Goal: Task Accomplishment & Management: Manage account settings

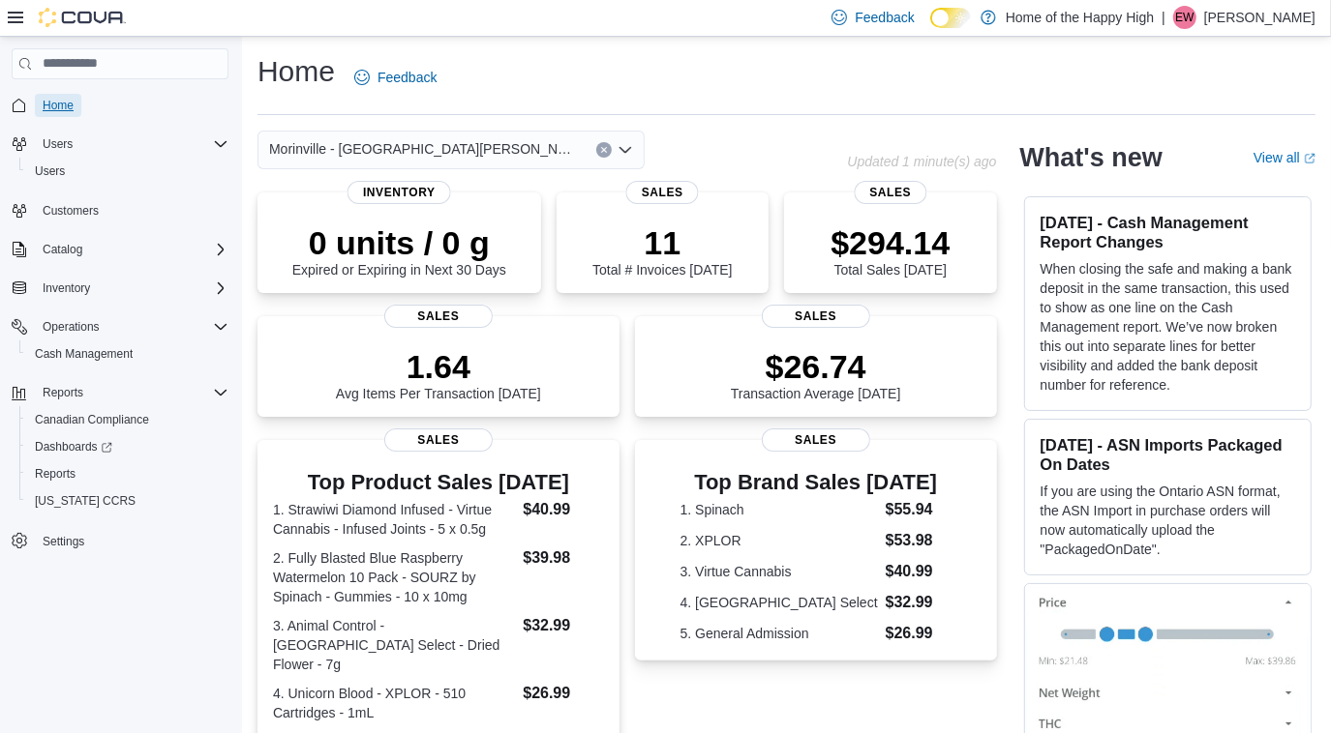
click at [53, 107] on span "Home" at bounding box center [58, 105] width 31 height 15
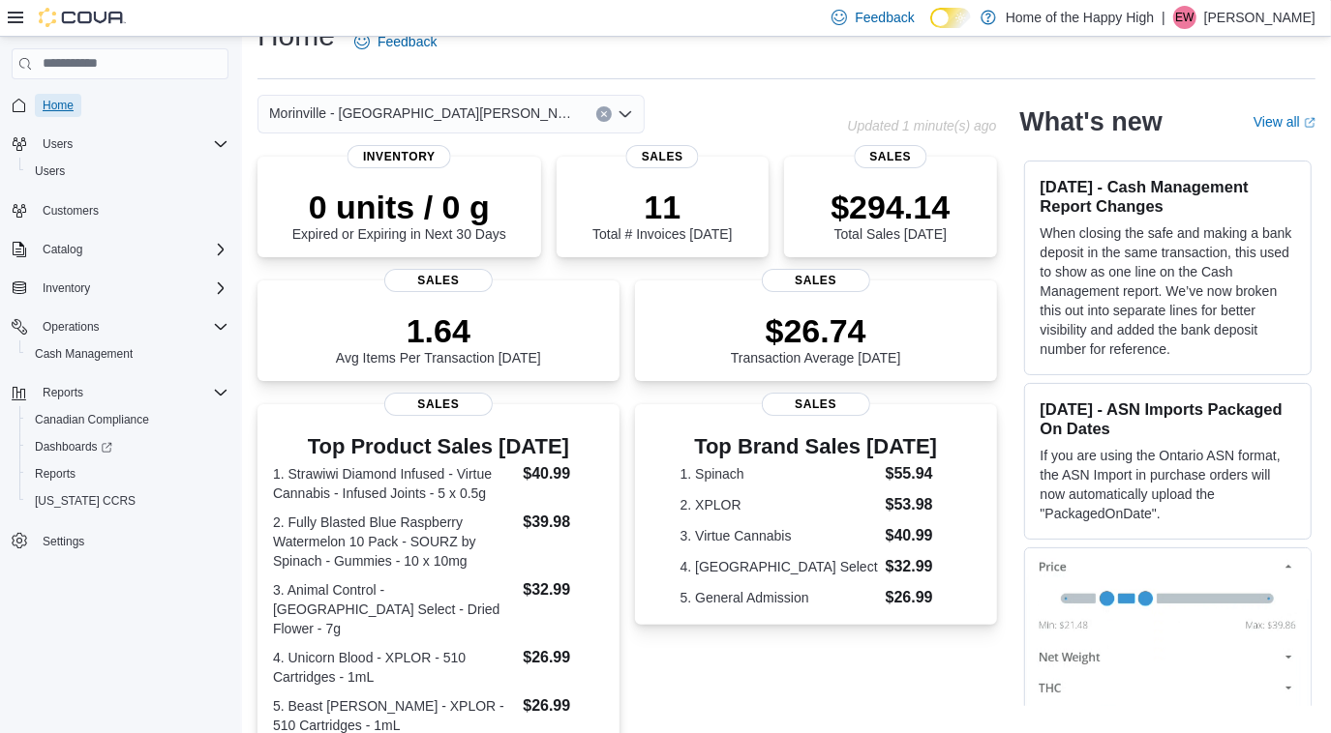
scroll to position [27, 0]
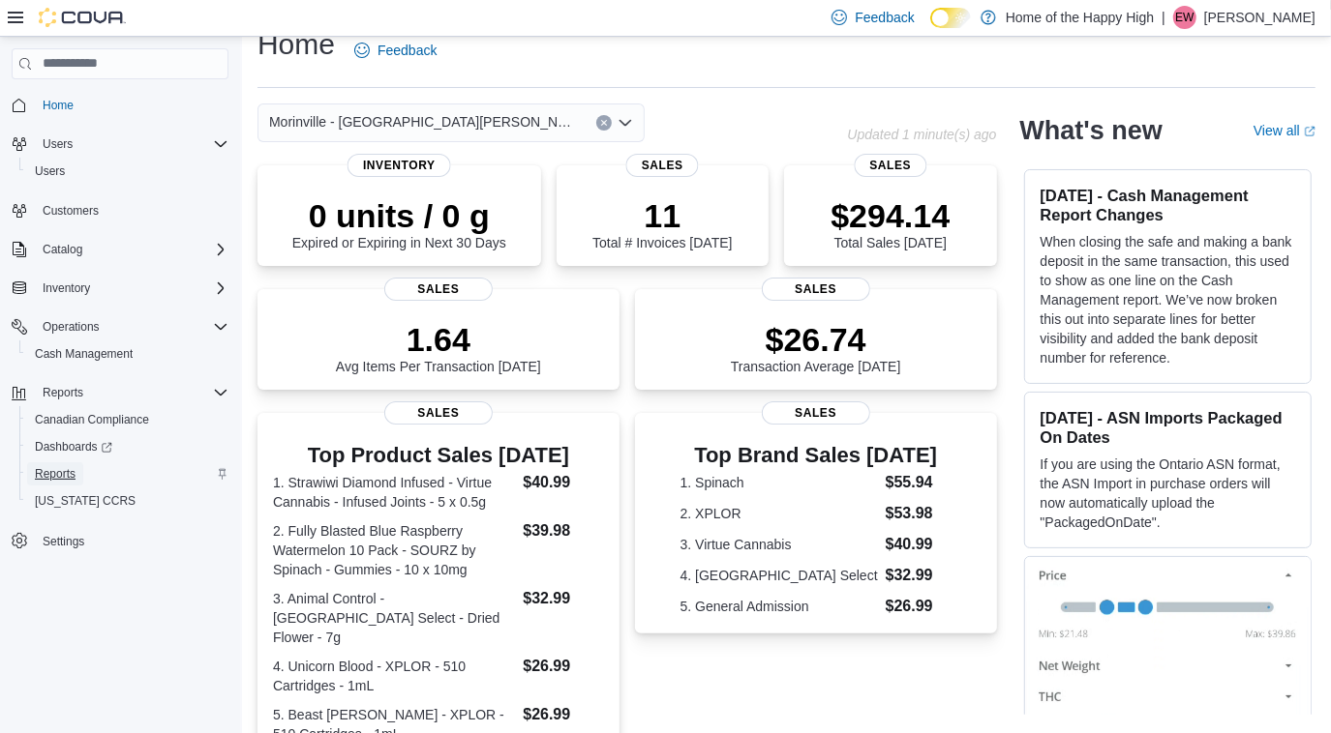
click at [66, 473] on span "Reports" at bounding box center [55, 473] width 41 height 15
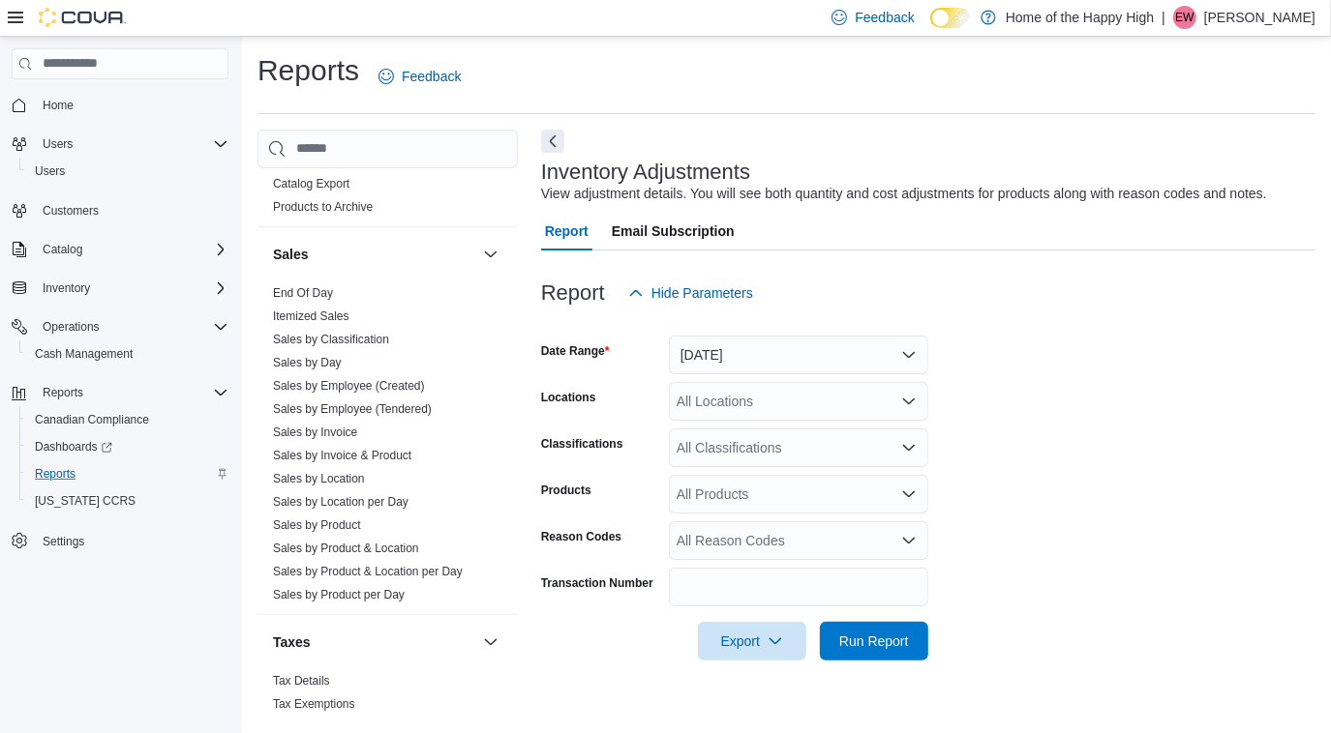
scroll to position [1218, 0]
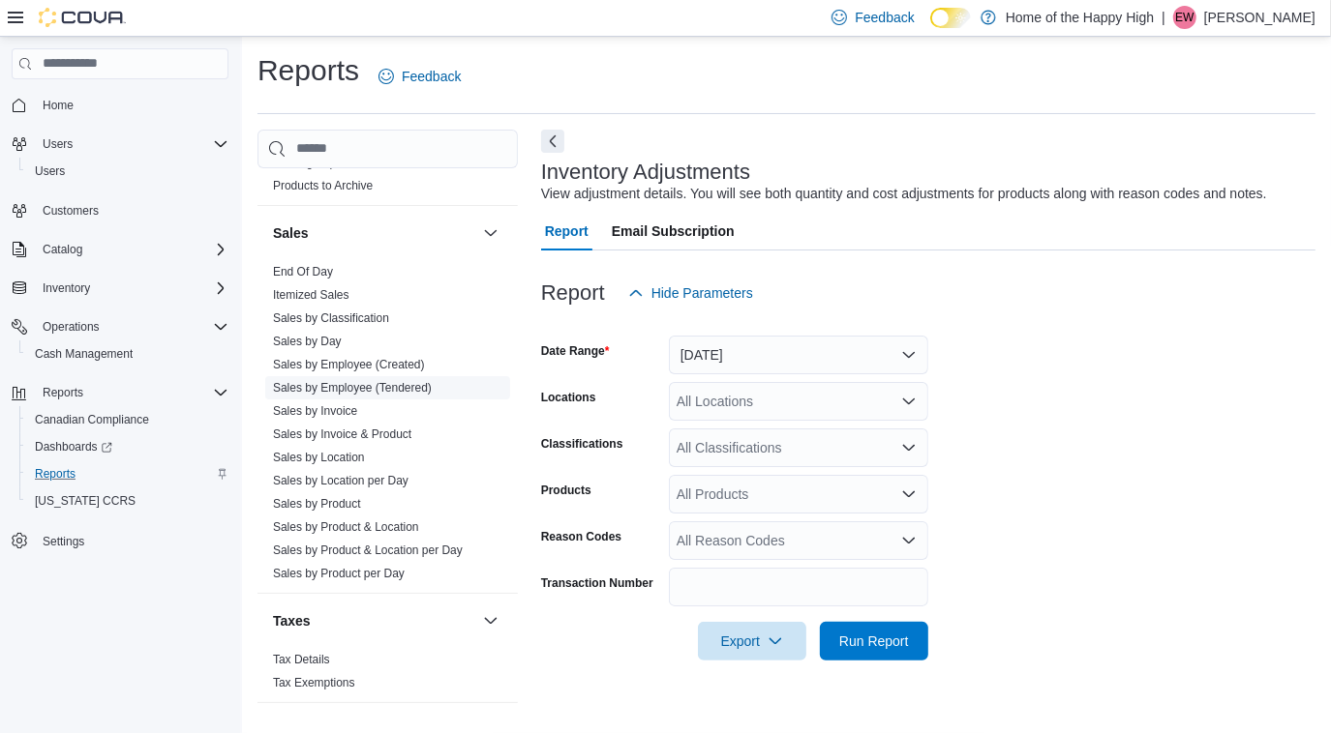
click at [347, 384] on link "Sales by Employee (Tendered)" at bounding box center [352, 388] width 159 height 14
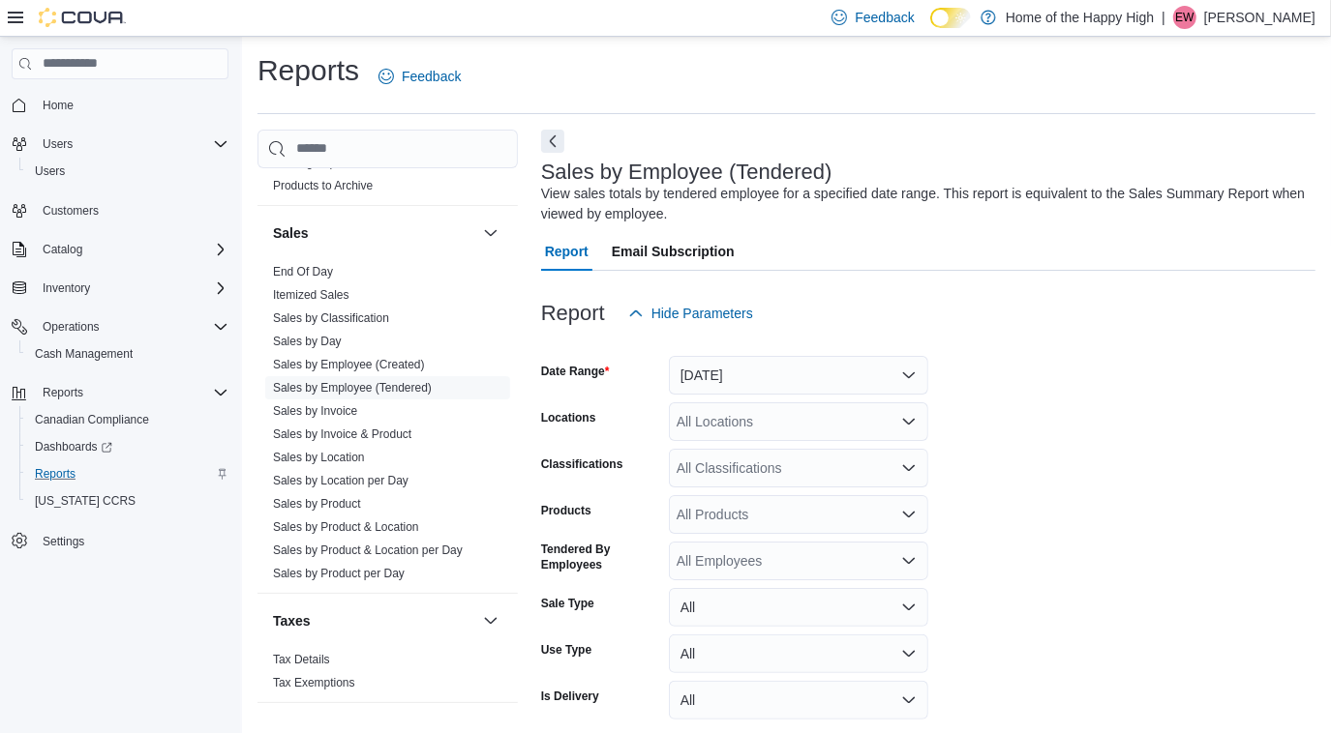
scroll to position [64, 0]
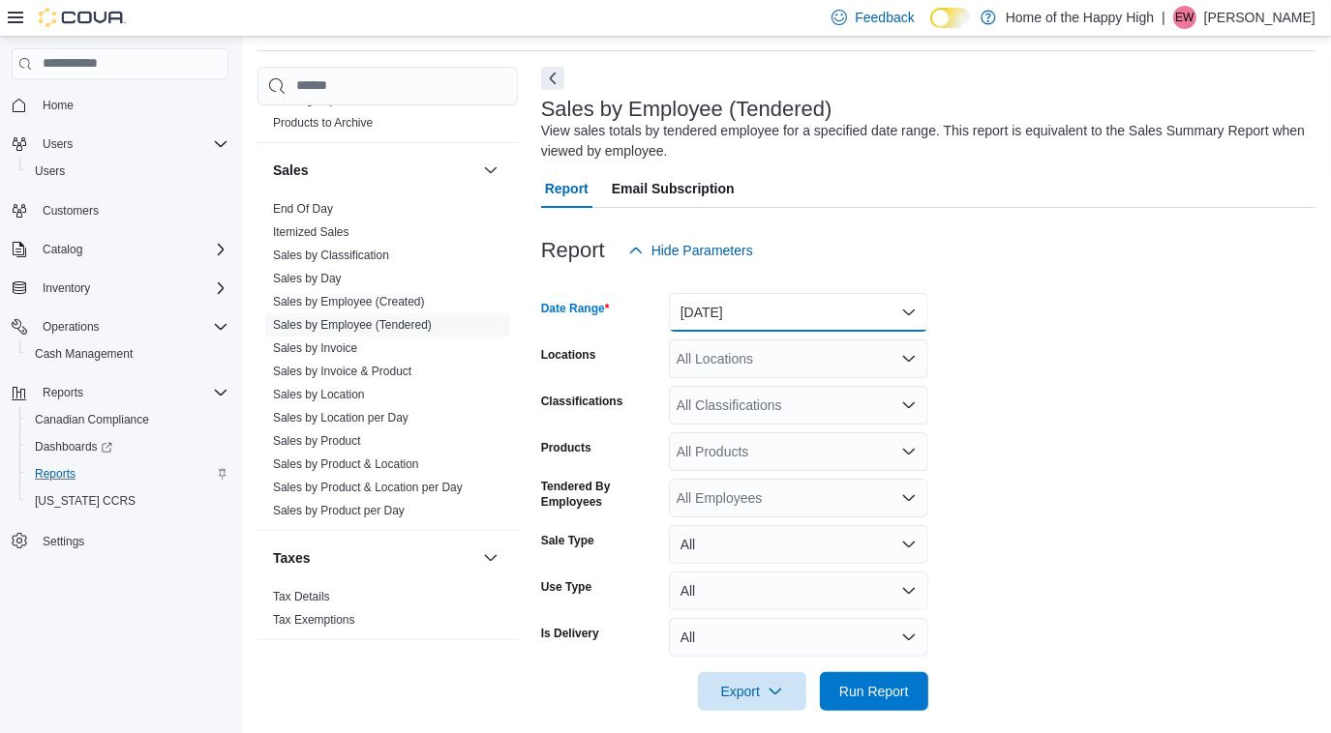
click at [750, 311] on button "[DATE]" at bounding box center [798, 312] width 259 height 39
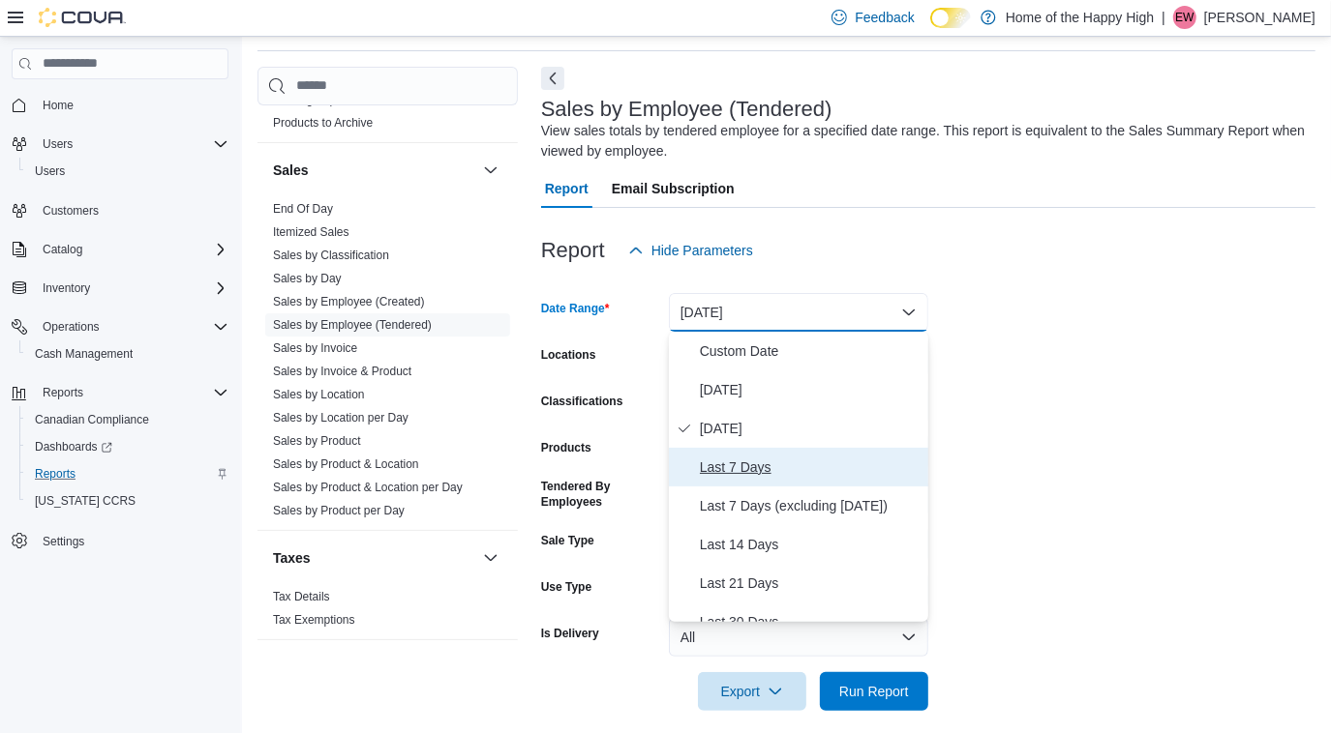
click at [740, 469] on span "Last 7 Days" at bounding box center [810, 467] width 221 height 23
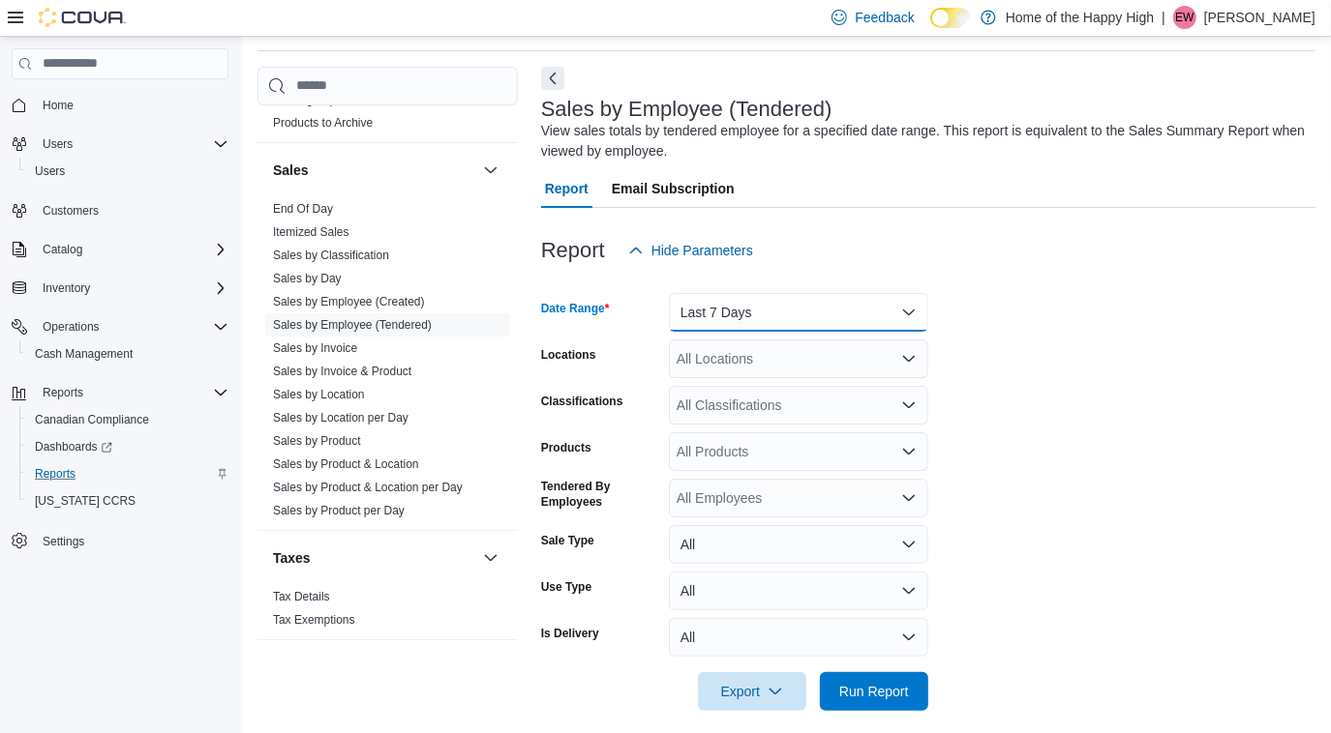
click at [744, 313] on button "Last 7 Days" at bounding box center [798, 312] width 259 height 39
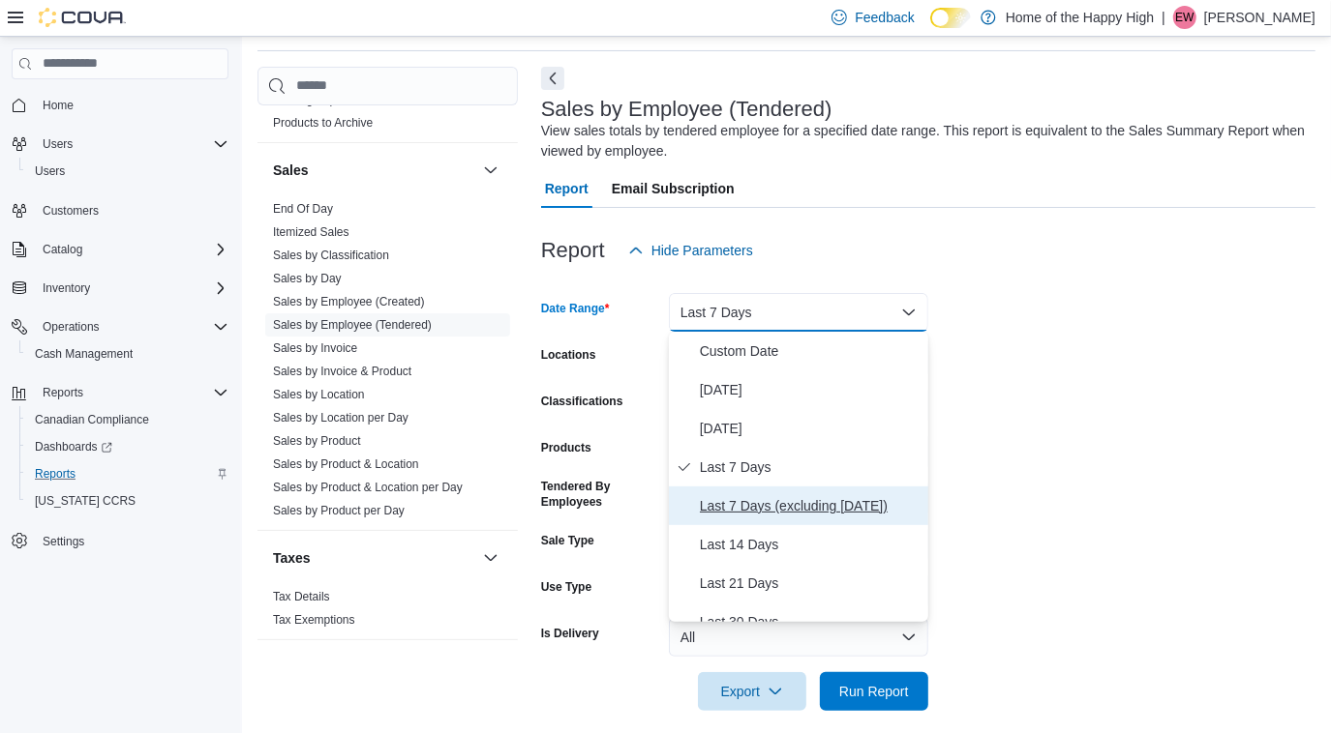
click at [760, 505] on span "Last 7 Days (excluding [DATE])" at bounding box center [810, 505] width 221 height 23
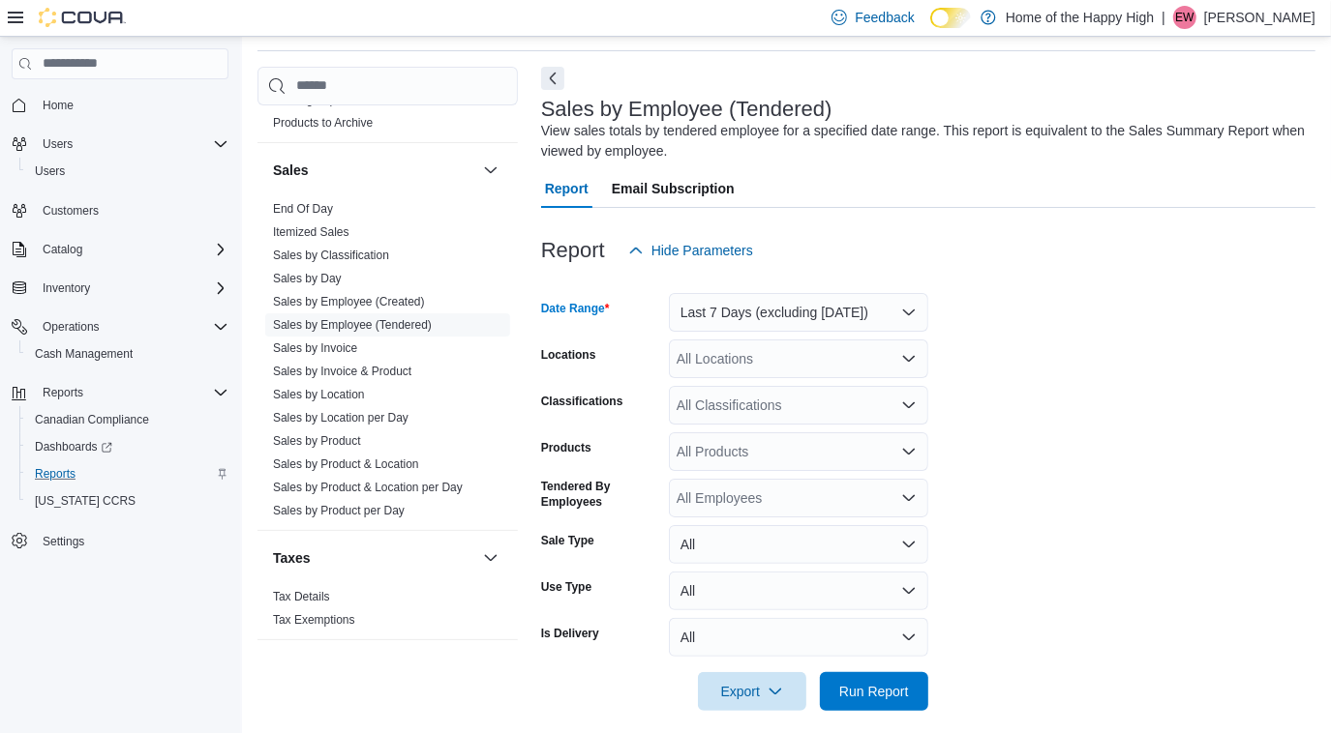
click at [712, 499] on div "All Employees" at bounding box center [798, 498] width 259 height 39
type input "*****"
click at [761, 533] on span "[PERSON_NAME]" at bounding box center [798, 531] width 236 height 19
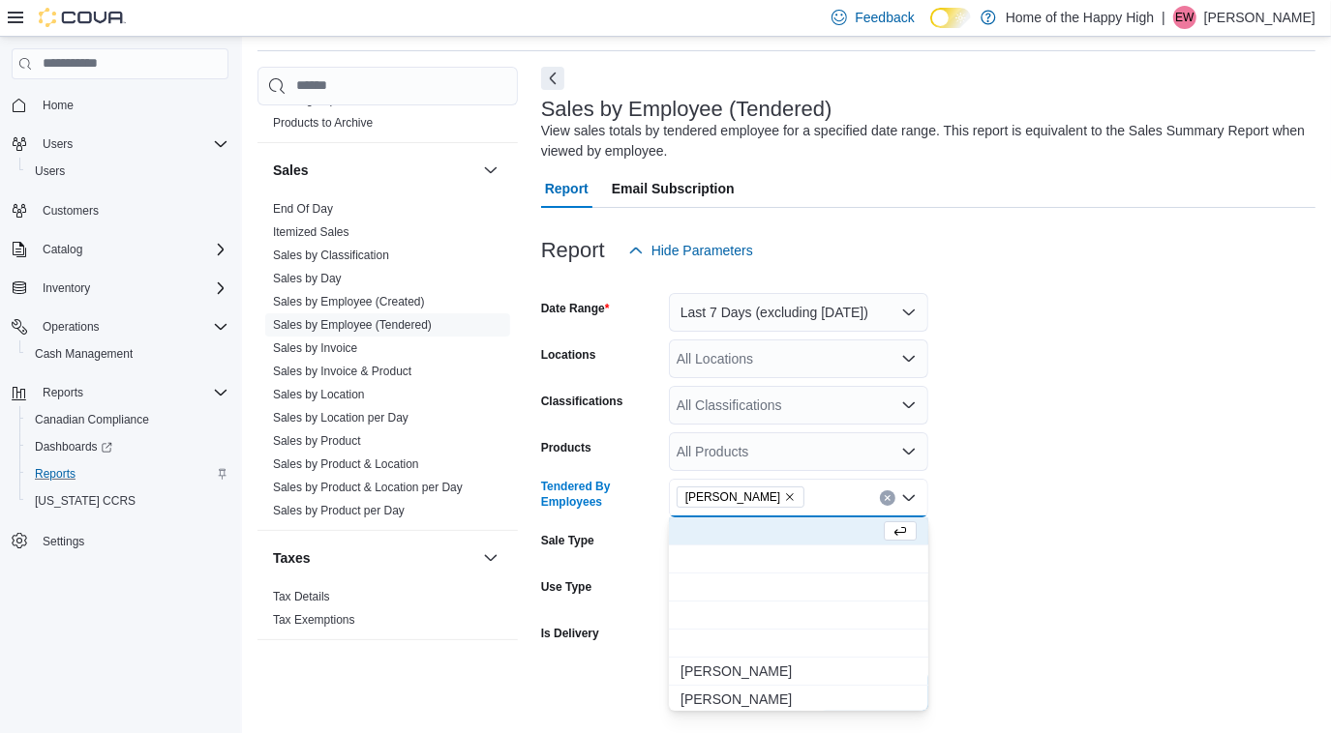
click at [1286, 520] on form "Date Range Last 7 Days (excluding [DATE]) Locations All Locations Classificatio…" at bounding box center [928, 490] width 774 height 441
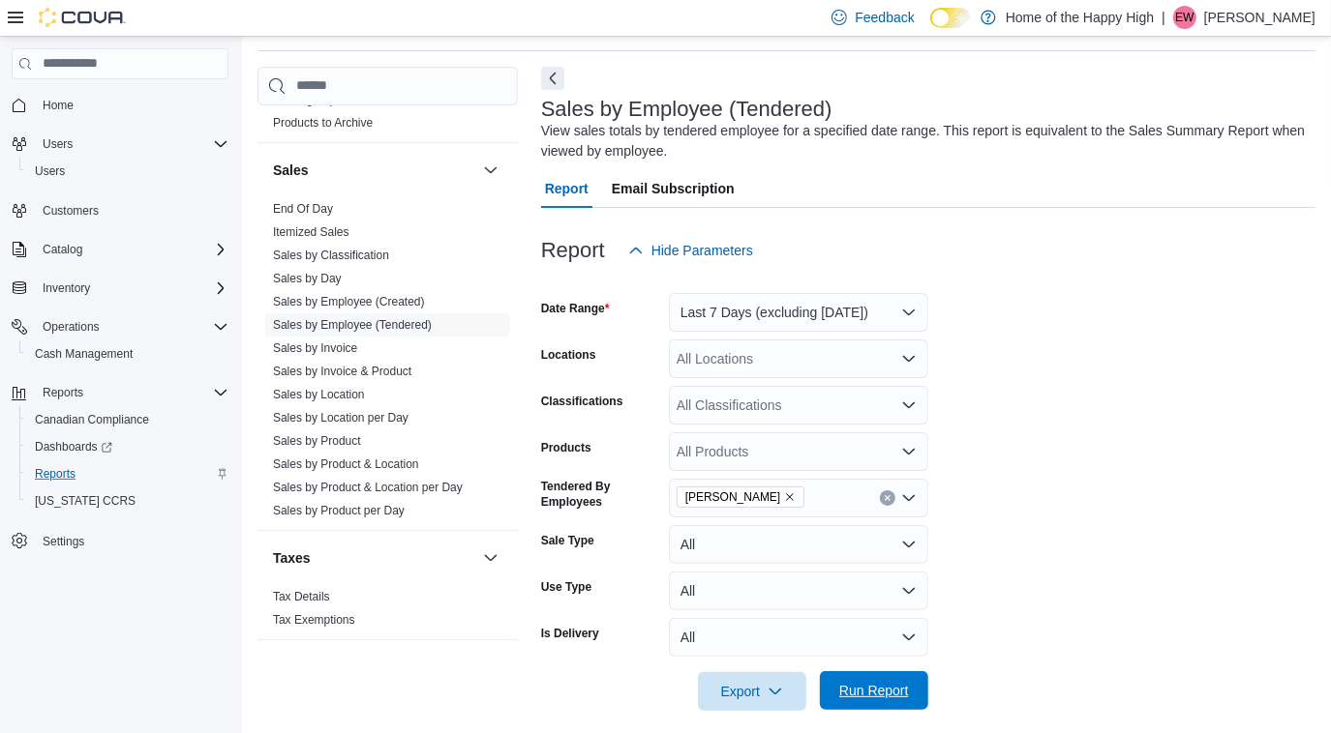
click at [864, 689] on span "Run Report" at bounding box center [874, 690] width 70 height 19
click at [884, 699] on span "Run Report" at bounding box center [874, 690] width 70 height 19
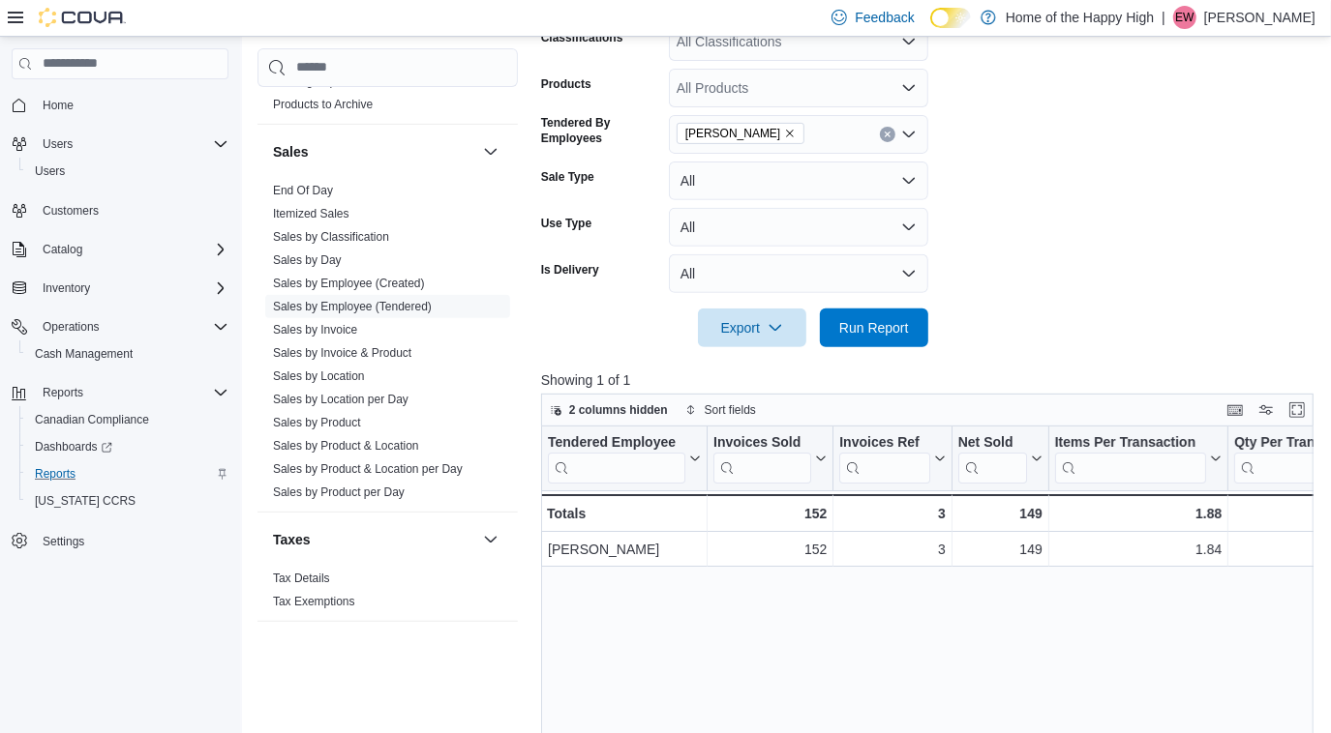
scroll to position [439, 0]
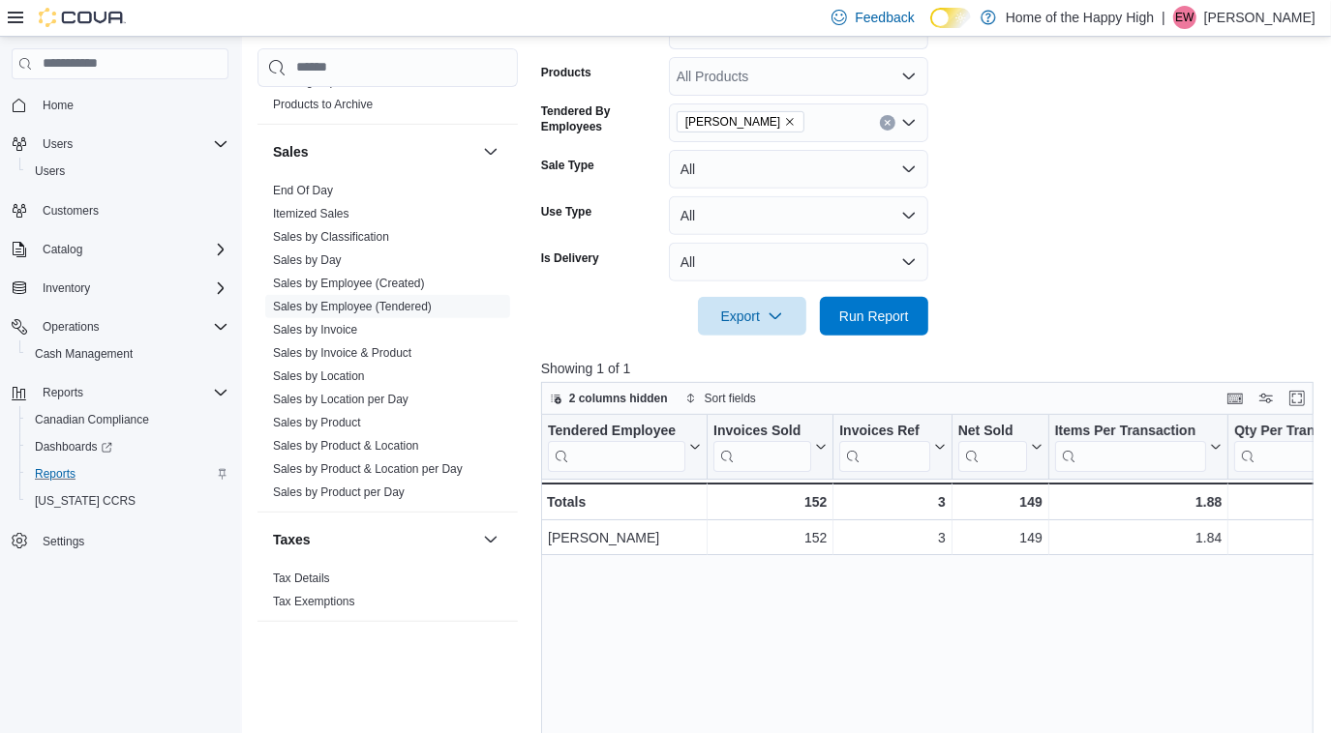
click at [1077, 195] on form "Date Range Last 7 Days (excluding [DATE]) Locations All Locations Classificatio…" at bounding box center [931, 115] width 780 height 441
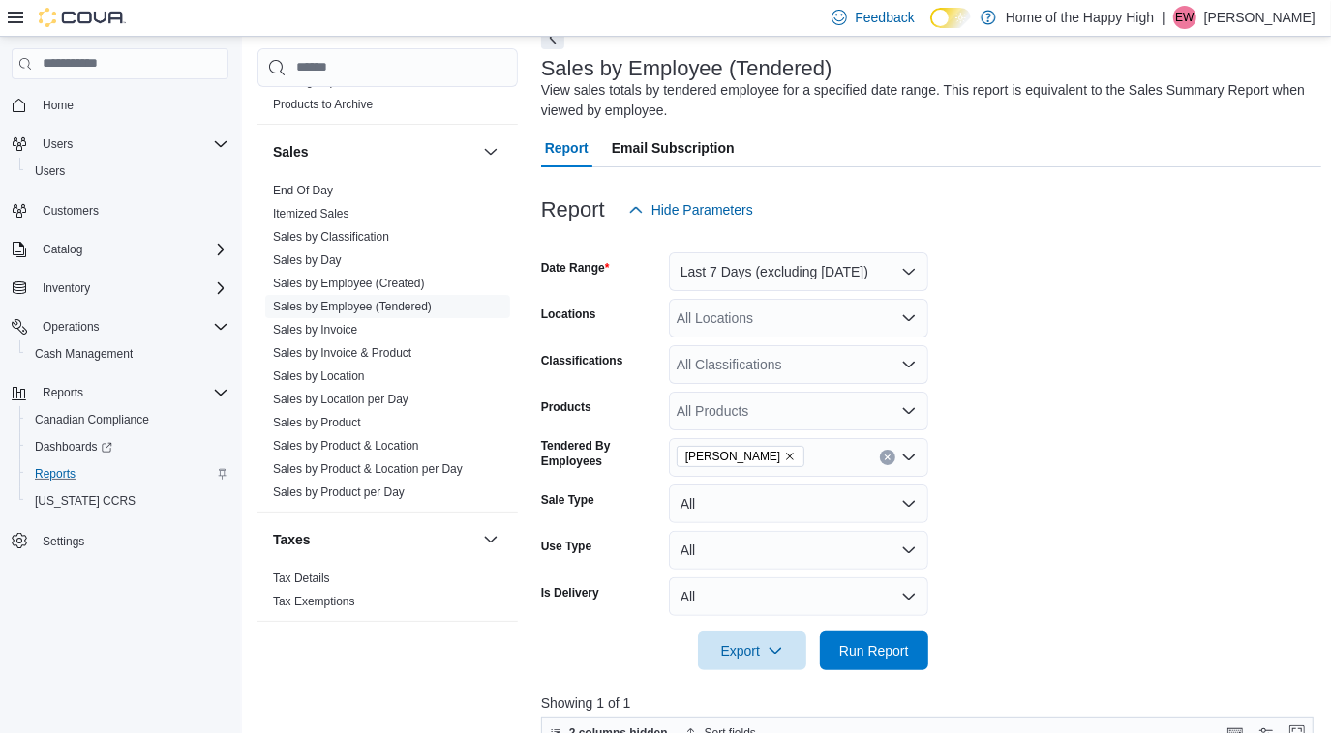
scroll to position [175, 0]
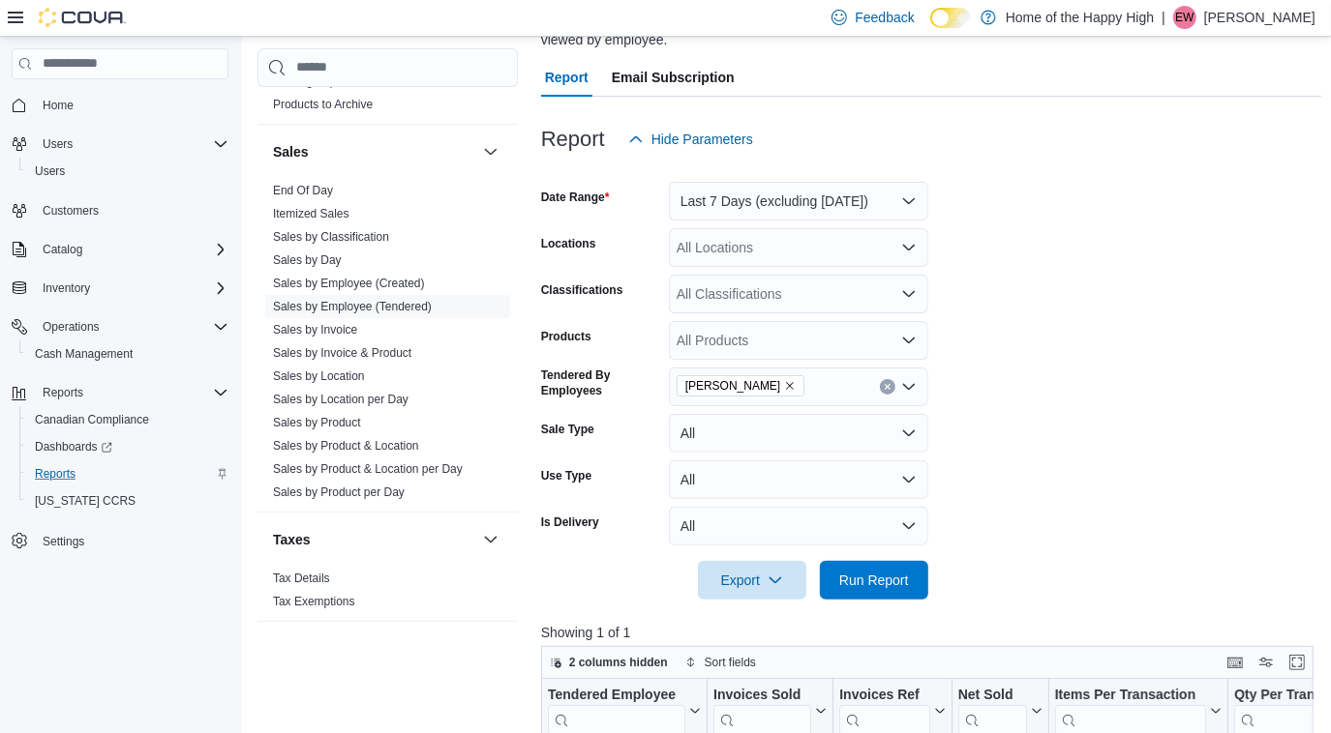
click at [899, 380] on div "[PERSON_NAME]" at bounding box center [798, 387] width 259 height 39
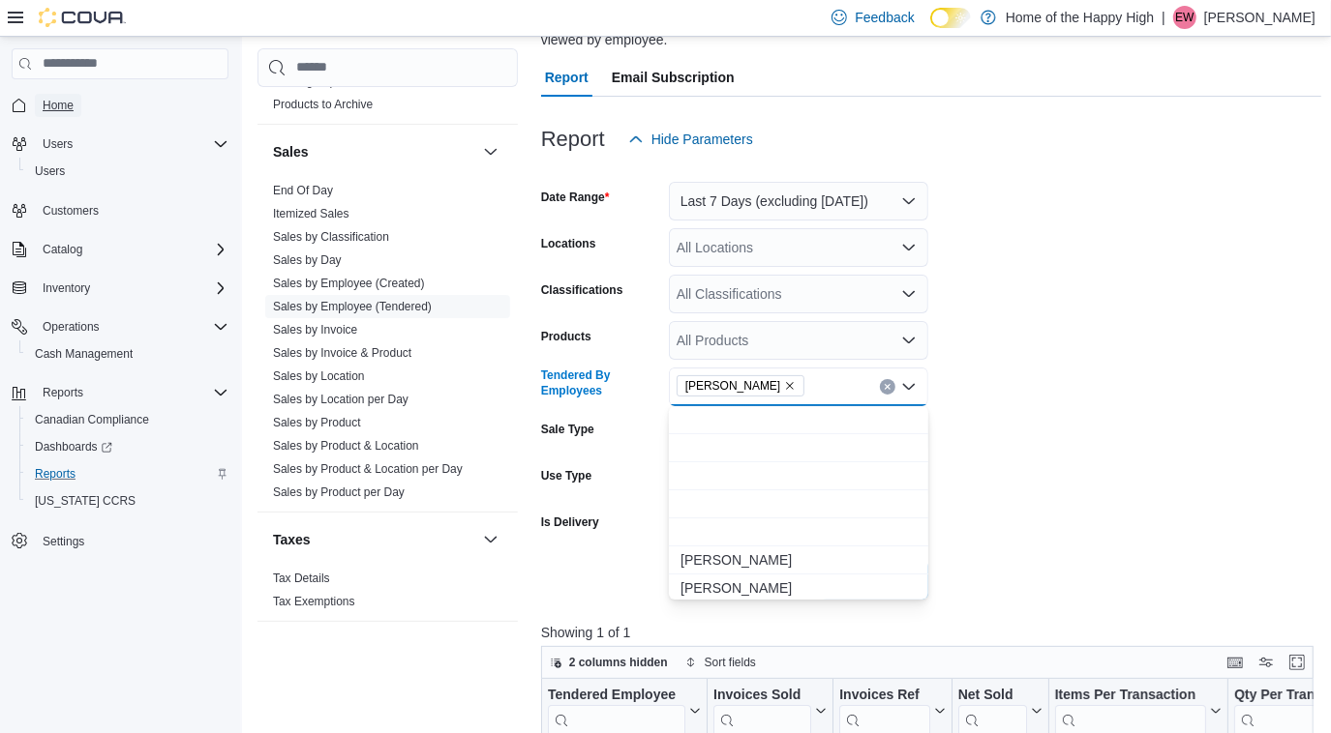
click at [53, 105] on span "Home" at bounding box center [58, 105] width 31 height 15
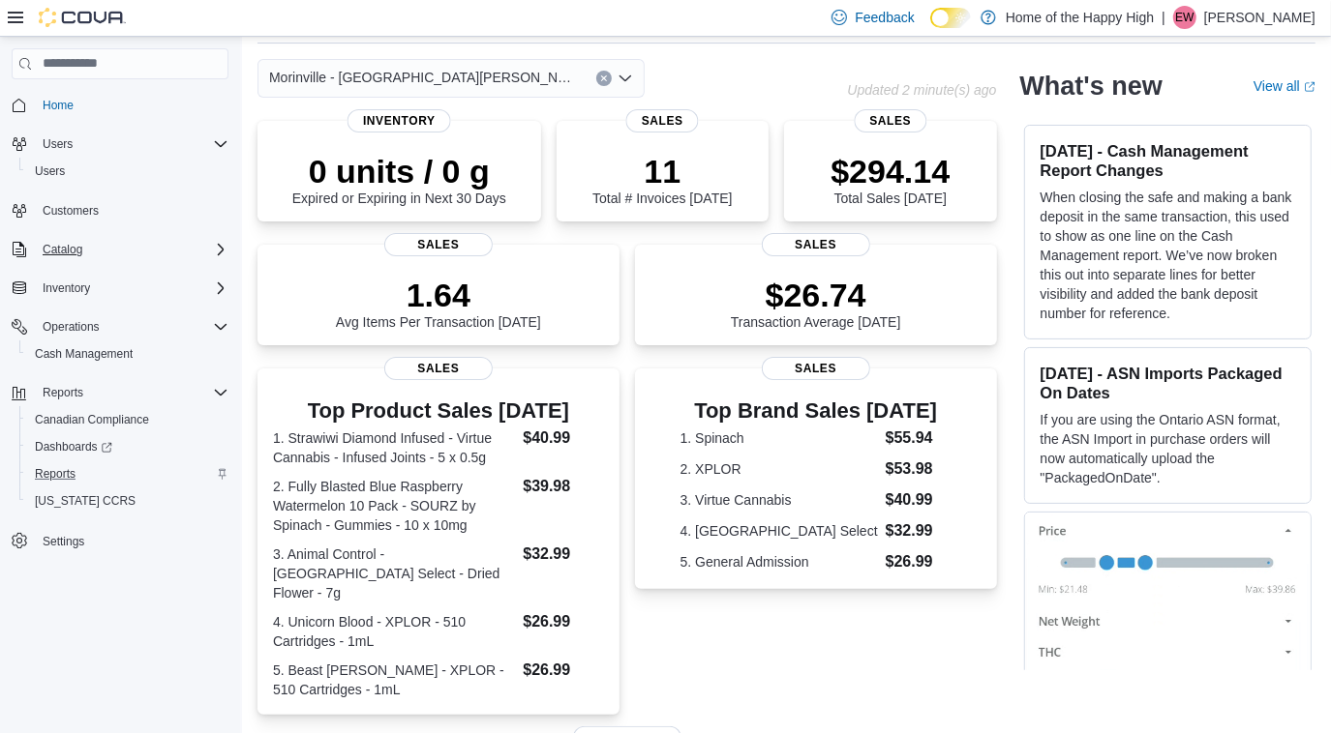
scroll to position [175, 0]
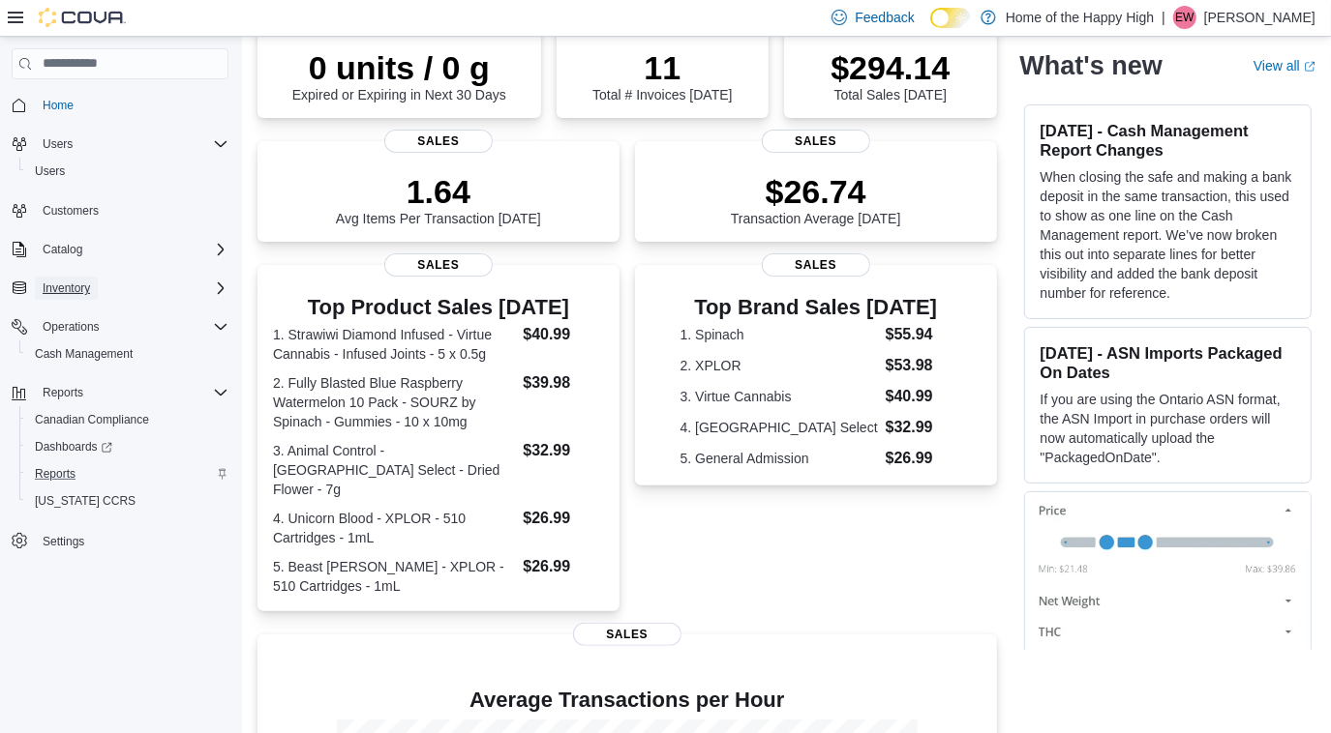
click at [59, 288] on span "Inventory" at bounding box center [66, 288] width 47 height 15
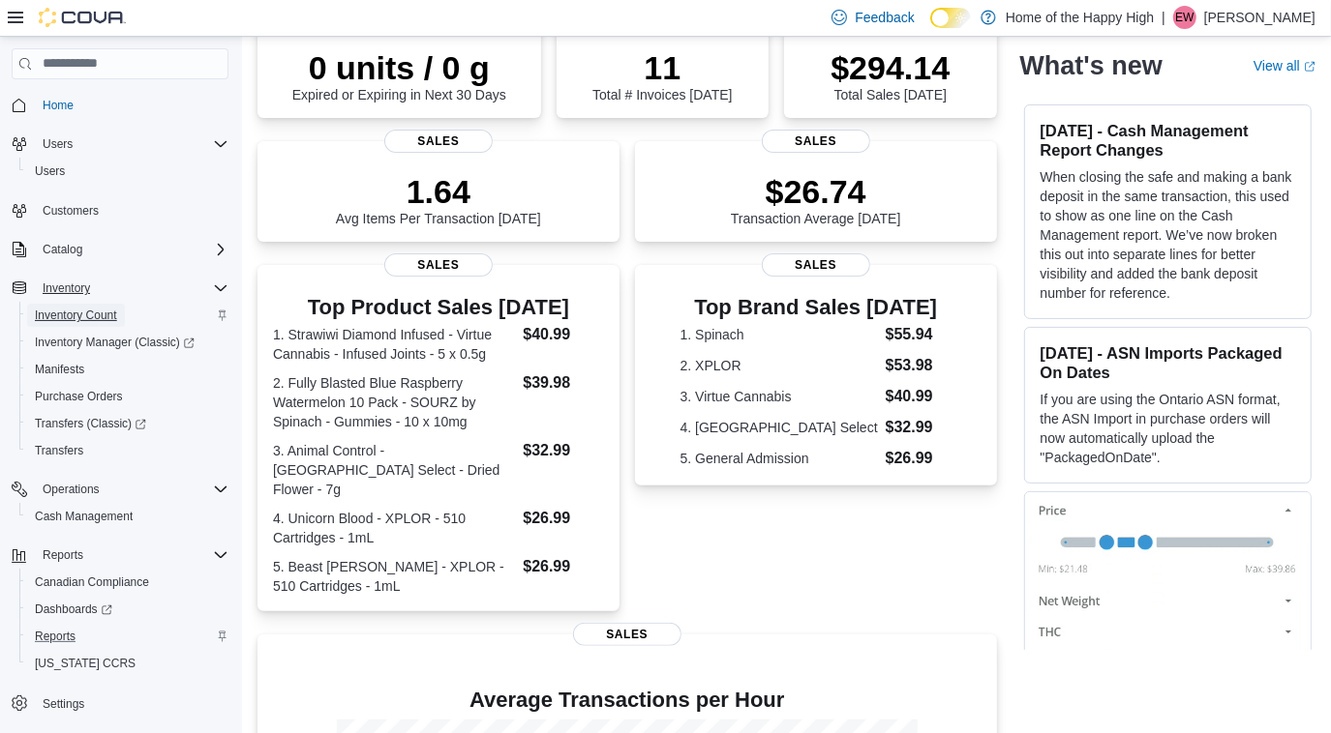
click at [65, 314] on span "Inventory Count" at bounding box center [76, 315] width 82 height 15
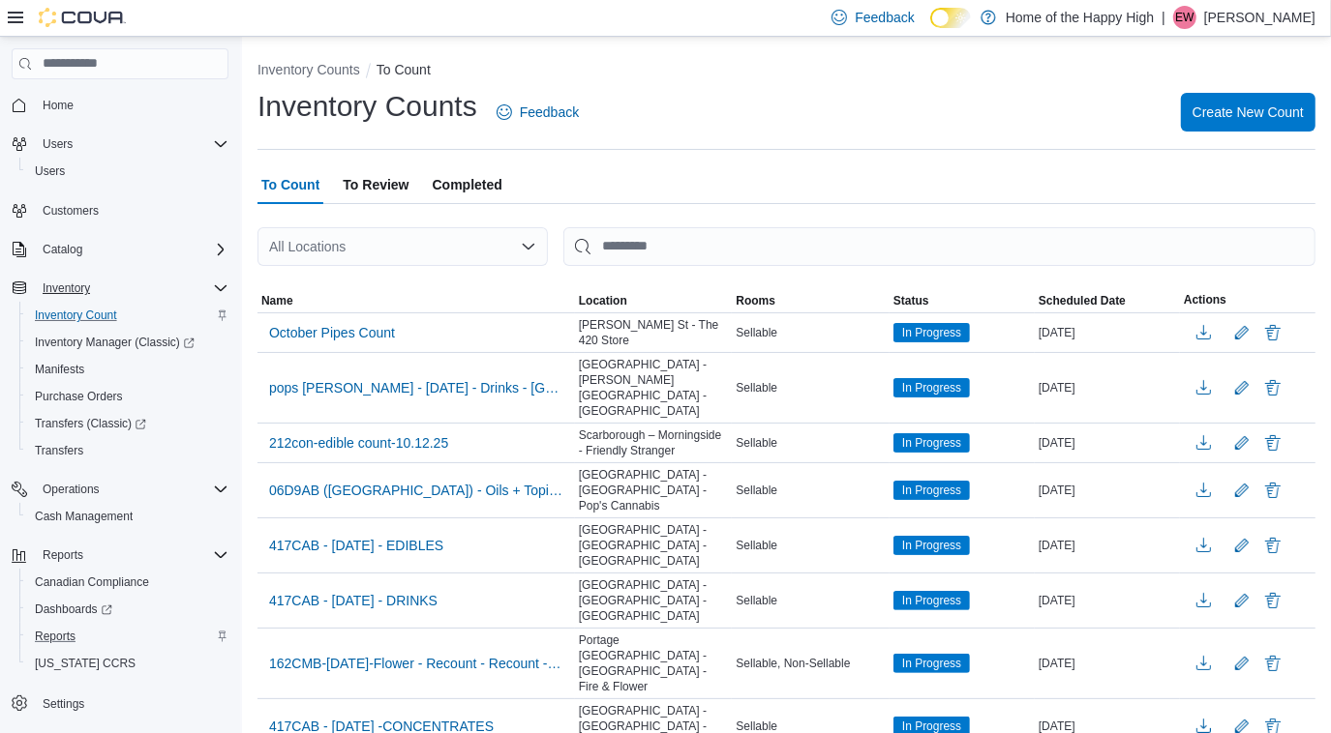
click at [334, 253] on div "All Locations" at bounding box center [402, 246] width 290 height 39
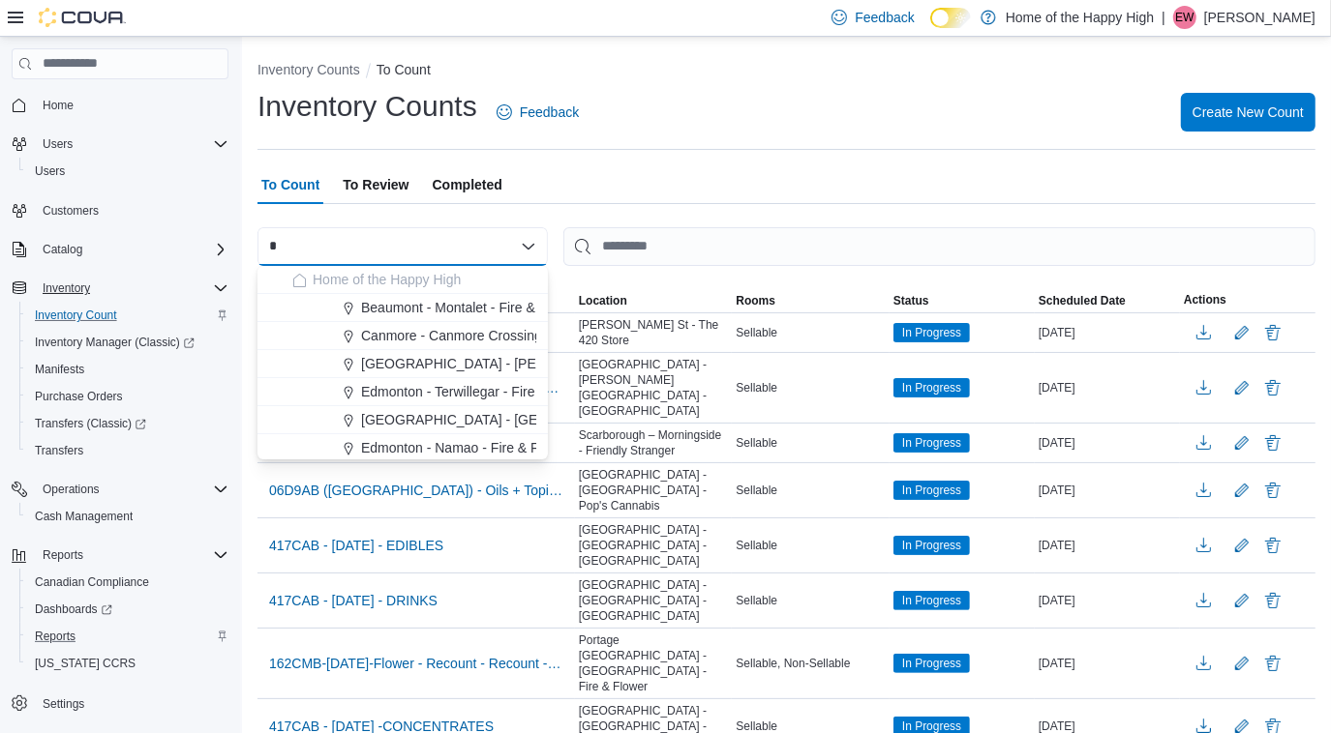
type input "*"
click at [56, 105] on span "Home" at bounding box center [58, 105] width 31 height 15
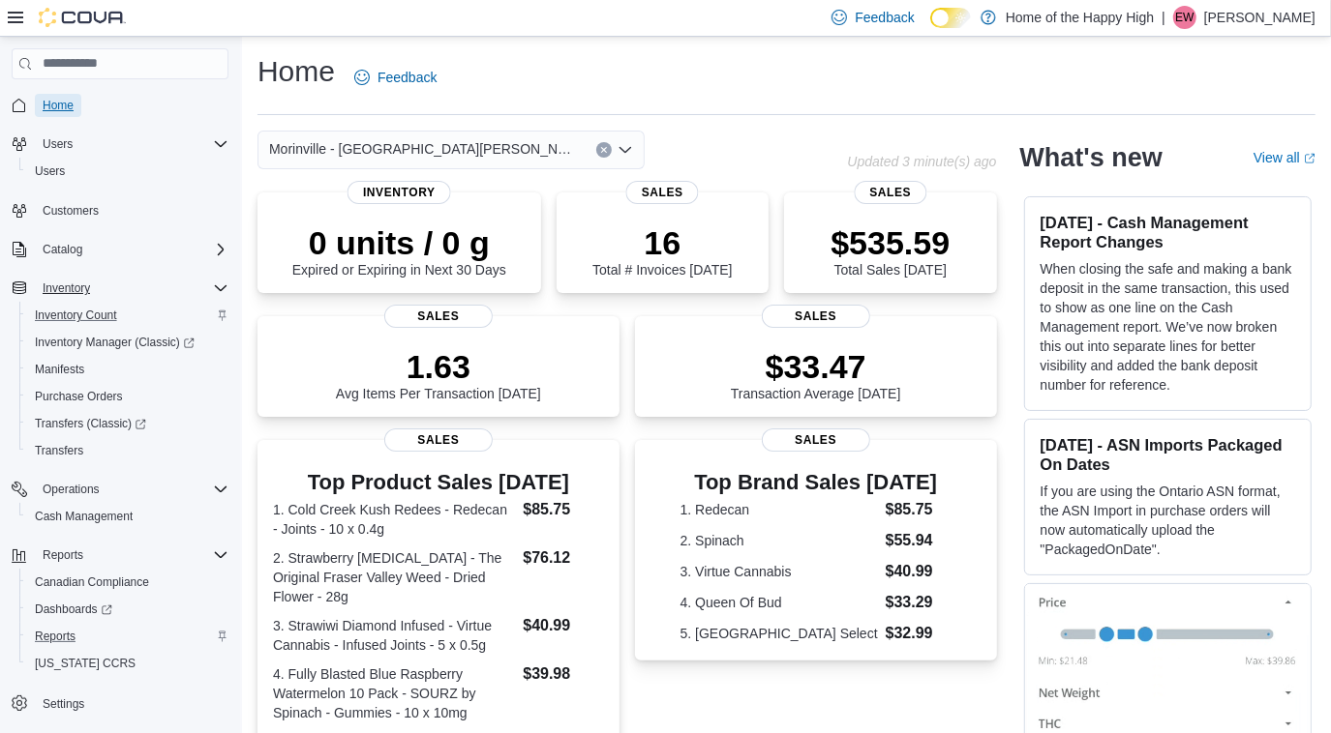
click at [64, 105] on span "Home" at bounding box center [58, 105] width 31 height 15
drag, startPoint x: 75, startPoint y: 288, endPoint x: 70, endPoint y: 273, distance: 16.2
click at [74, 287] on span "Inventory" at bounding box center [66, 288] width 47 height 15
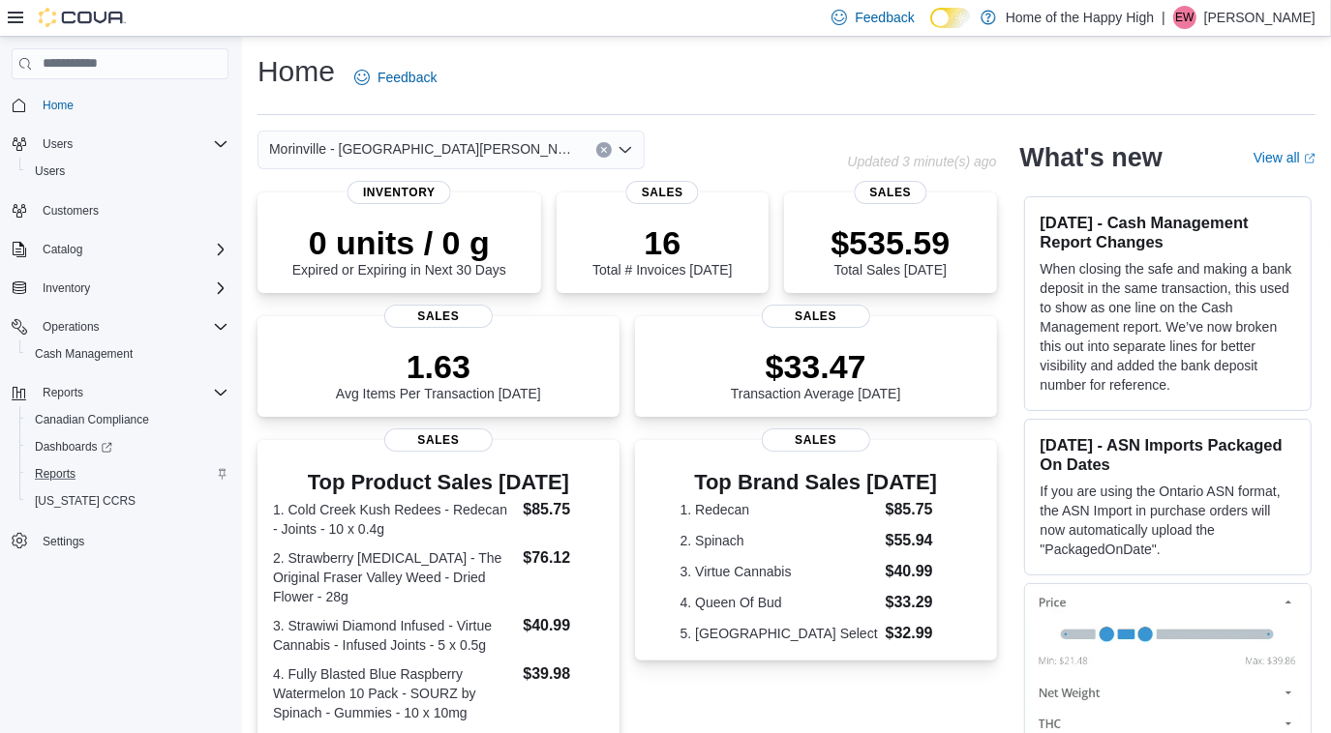
click at [46, 93] on span "Home" at bounding box center [132, 105] width 194 height 24
click at [51, 106] on span "Home" at bounding box center [58, 105] width 31 height 15
click at [74, 109] on link "Home" at bounding box center [58, 105] width 46 height 23
